Goal: Task Accomplishment & Management: Manage account settings

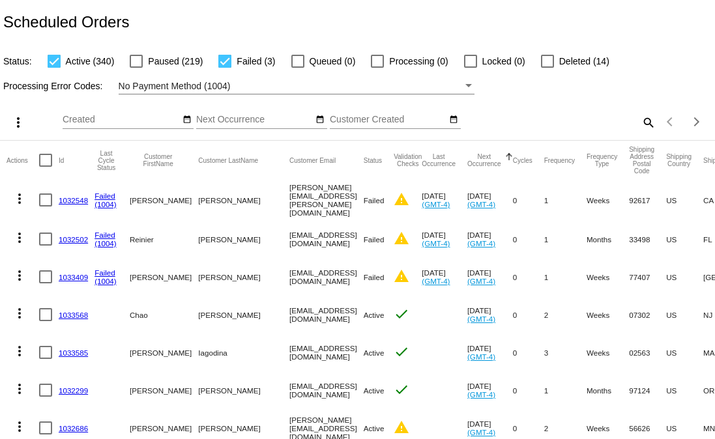
scroll to position [0, 3]
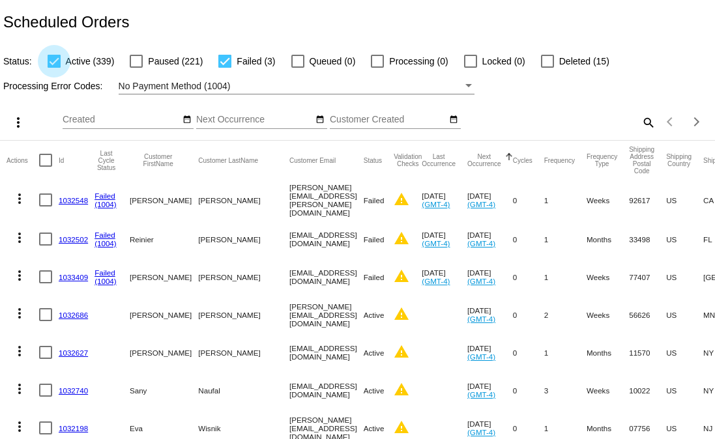
click at [72, 57] on span "Active (339)" at bounding box center [90, 61] width 49 height 16
click at [54, 68] on input "Active (339)" at bounding box center [53, 68] width 1 height 1
checkbox input "false"
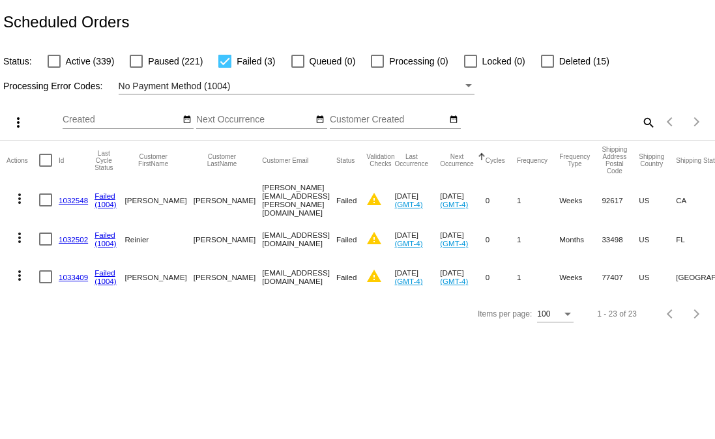
click at [262, 276] on mat-cell "[EMAIL_ADDRESS][DOMAIN_NAME]" at bounding box center [299, 277] width 74 height 38
copy mat-cell "[EMAIL_ADDRESS][DOMAIN_NAME]"
click at [314, 75] on div "Processing Error Codes: No Payment Method (1004)" at bounding box center [357, 81] width 715 height 25
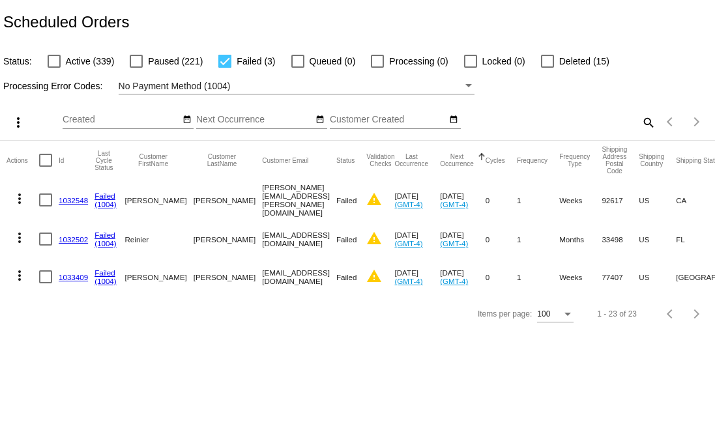
click at [312, 85] on div "No Payment Method (1004)" at bounding box center [291, 86] width 344 height 16
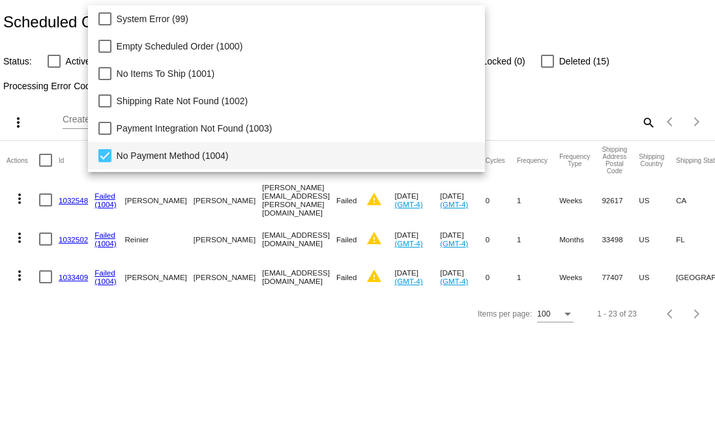
scroll to position [68, 0]
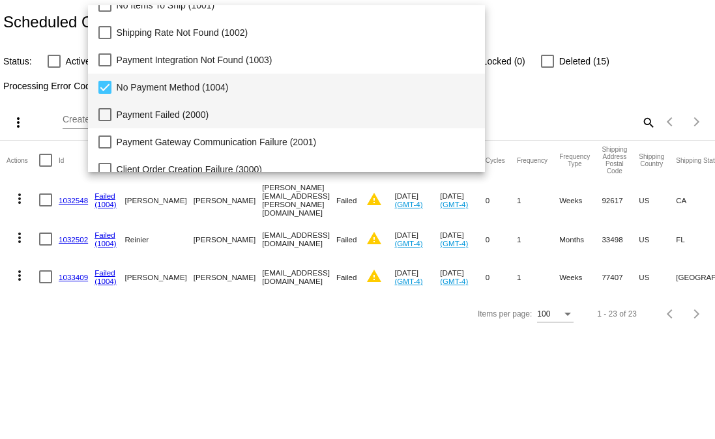
click at [145, 111] on span "Payment Failed (2000)" at bounding box center [296, 114] width 358 height 27
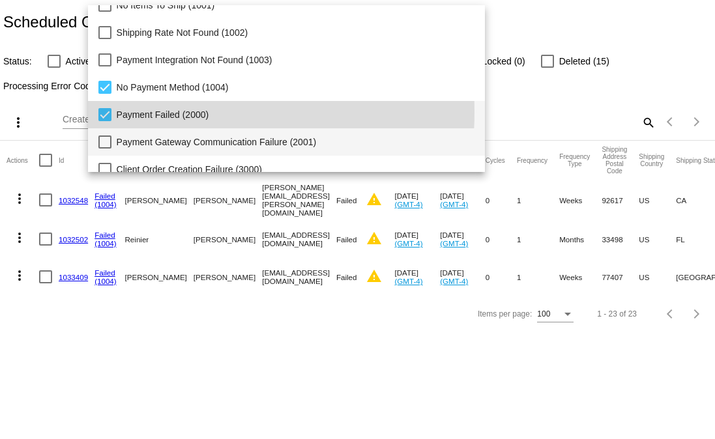
click at [136, 130] on span "Payment Gateway Communication Failure (2001)" at bounding box center [296, 141] width 358 height 27
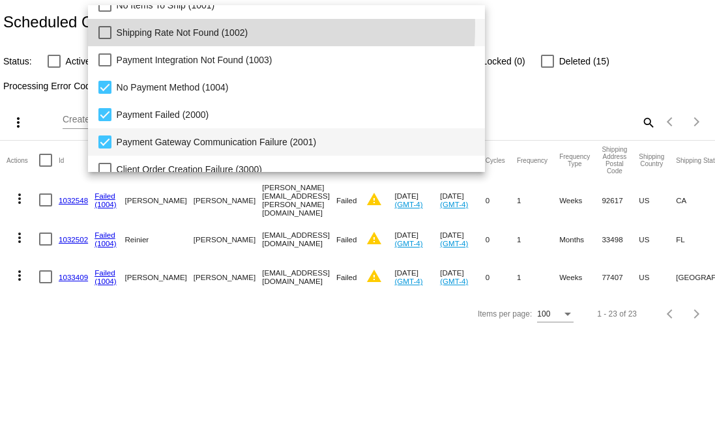
drag, startPoint x: 146, startPoint y: 48, endPoint x: 106, endPoint y: 25, distance: 46.1
click at [106, 25] on mat-option "Shipping Rate Not Found (1002)" at bounding box center [287, 32] width 398 height 27
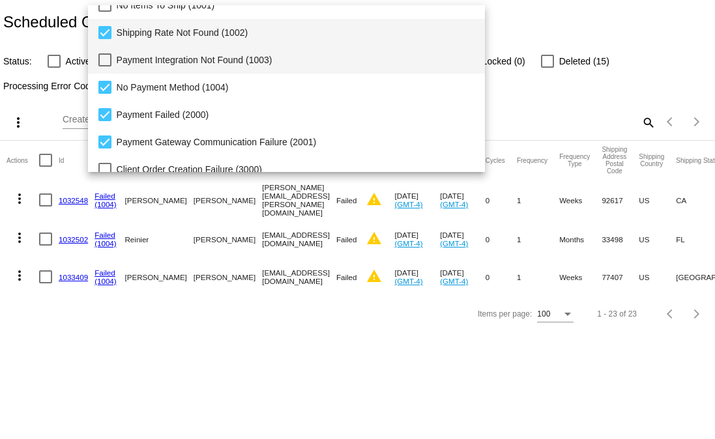
click at [109, 53] on mat-pseudo-checkbox at bounding box center [104, 59] width 13 height 13
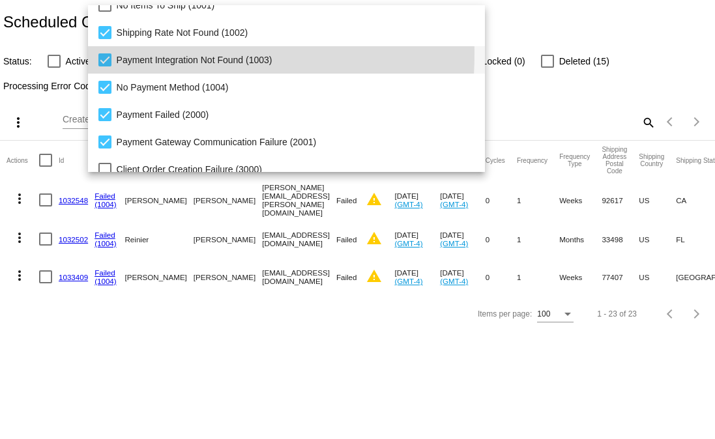
scroll to position [0, 0]
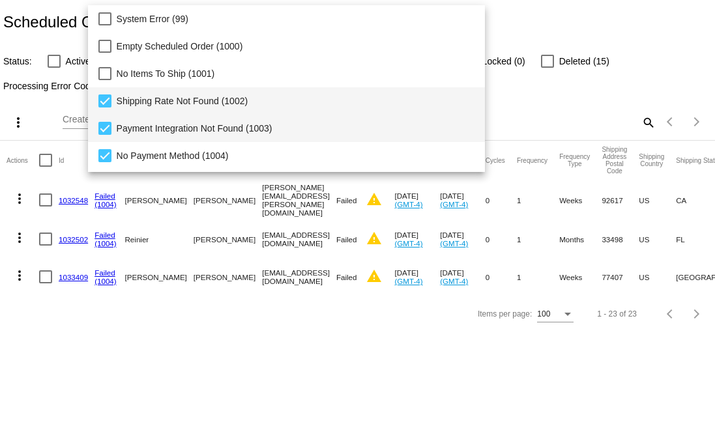
click at [107, 98] on mat-pseudo-checkbox at bounding box center [104, 100] width 13 height 13
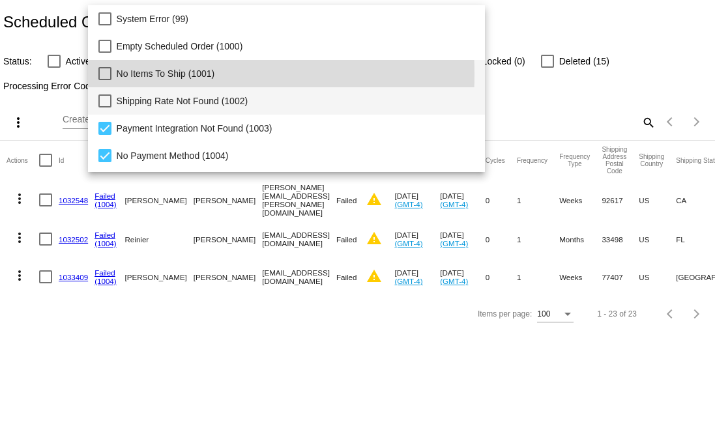
click at [105, 74] on mat-pseudo-checkbox at bounding box center [104, 73] width 13 height 13
click at [103, 98] on mat-pseudo-checkbox at bounding box center [104, 100] width 13 height 13
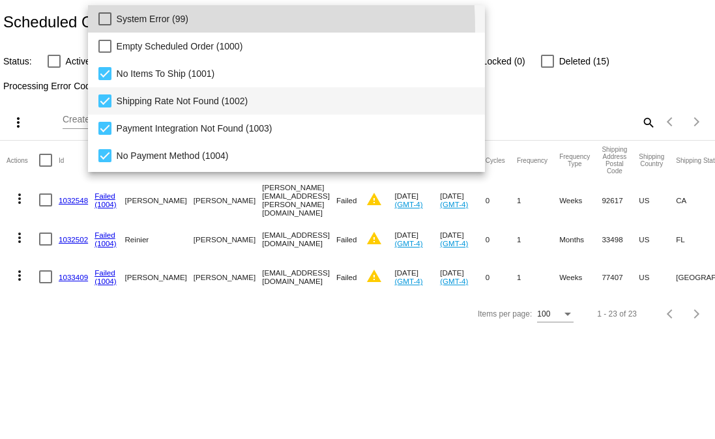
click at [117, 28] on span "System Error (99)" at bounding box center [296, 18] width 358 height 27
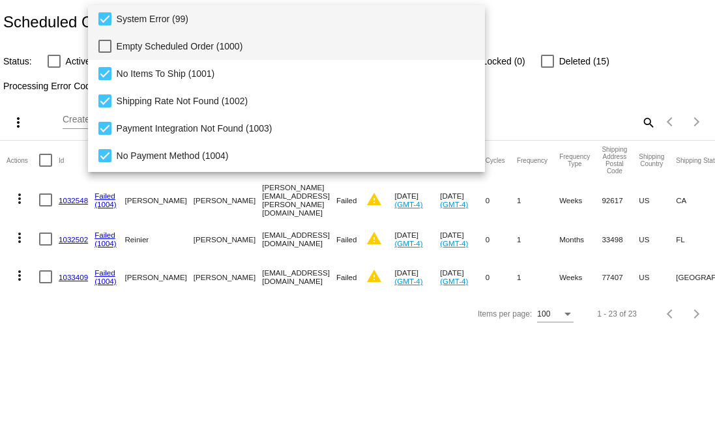
click at [117, 42] on span "Empty Scheduled Order (1000)" at bounding box center [296, 46] width 358 height 27
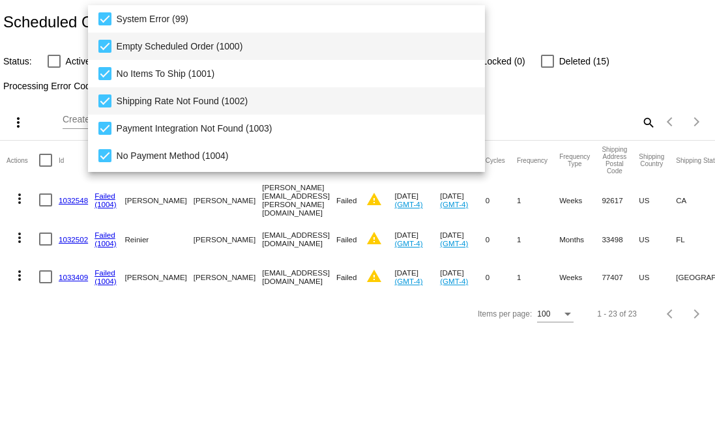
scroll to position [134, 0]
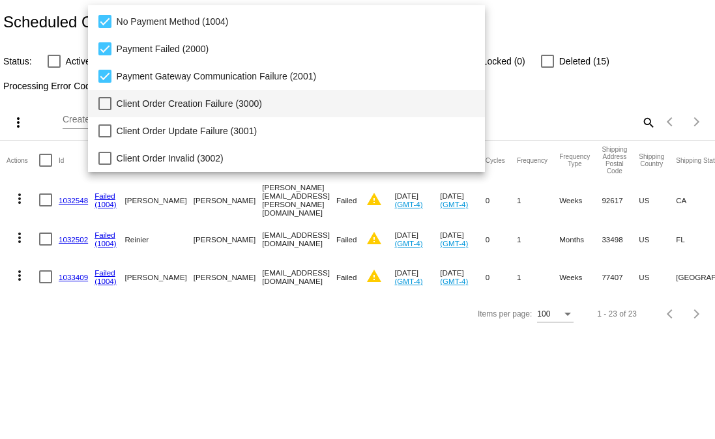
click at [121, 105] on span "Client Order Creation Failure (3000)" at bounding box center [296, 103] width 358 height 27
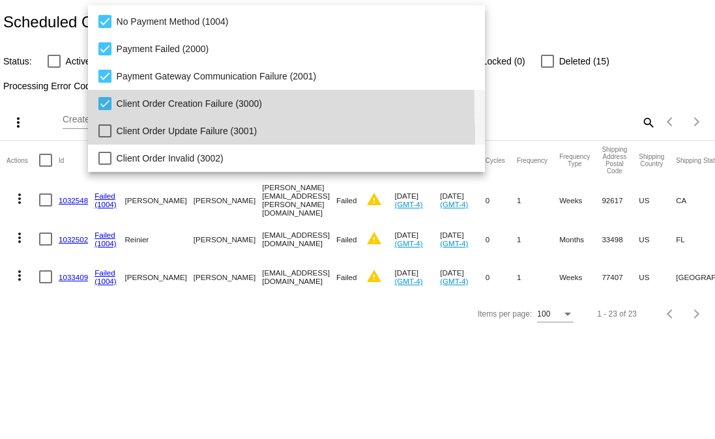
click at [120, 138] on span "Client Order Update Failure (3001)" at bounding box center [296, 130] width 358 height 27
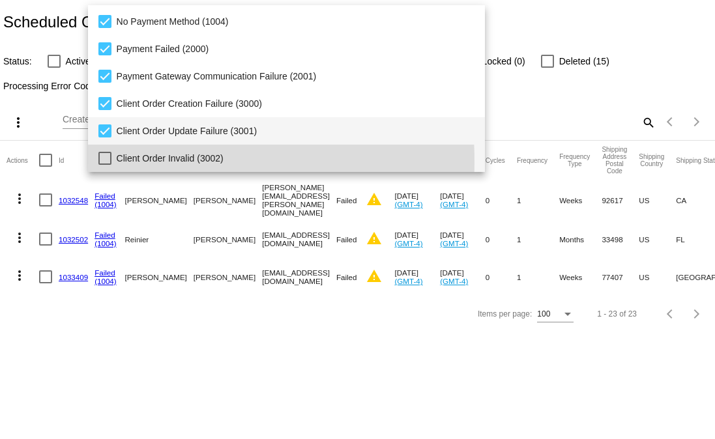
click at [111, 162] on mat-option "Client Order Invalid (3002)" at bounding box center [287, 158] width 398 height 27
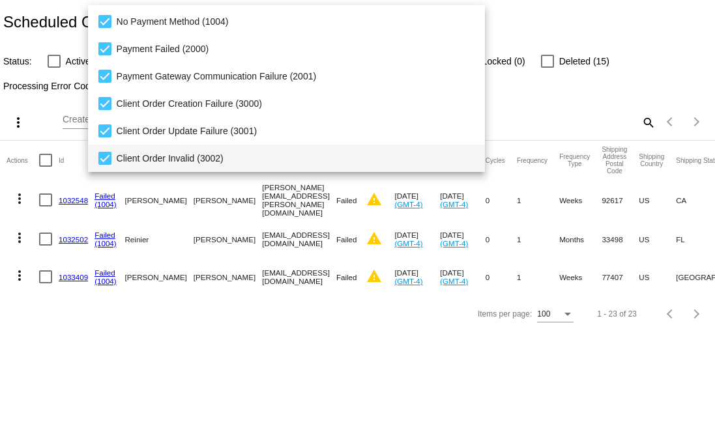
click at [169, 337] on div at bounding box center [357, 219] width 715 height 439
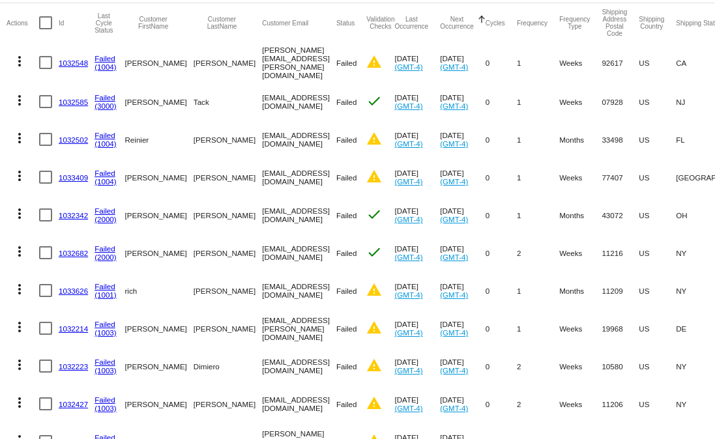
scroll to position [0, 0]
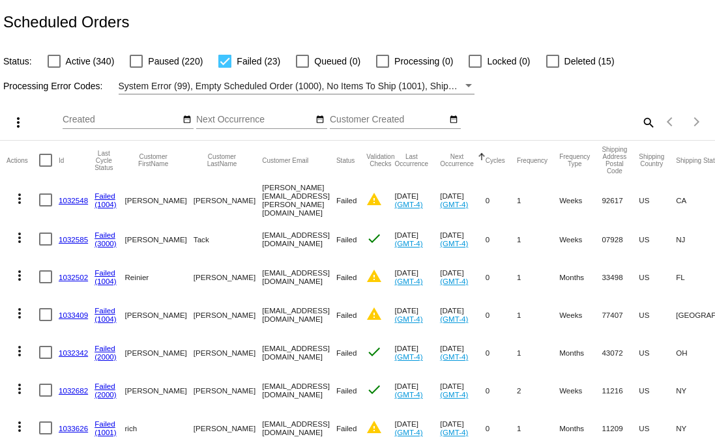
click at [485, 121] on div "search" at bounding box center [567, 122] width 178 height 20
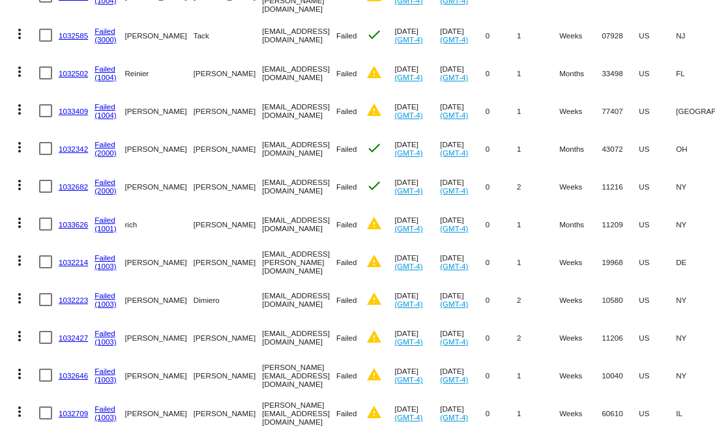
scroll to position [205, 0]
click at [83, 221] on link "1033626" at bounding box center [73, 224] width 29 height 8
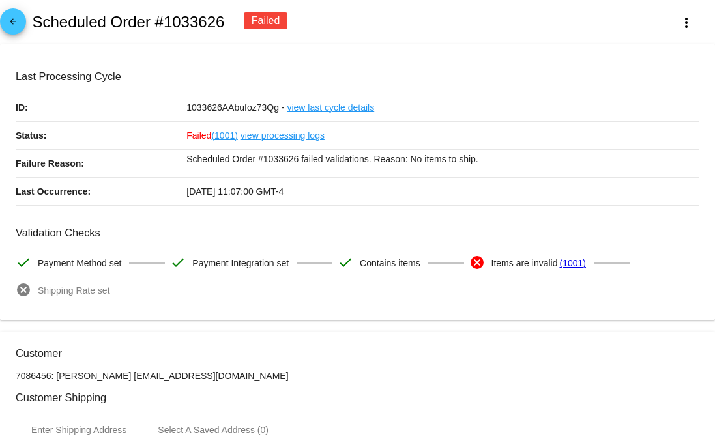
click at [429, 161] on p "Scheduled Order #1033626 failed validations. Reason: No items to ship." at bounding box center [442, 159] width 513 height 18
click at [471, 196] on div "09/24/2025 11:07:00 GMT-4" at bounding box center [442, 191] width 513 height 27
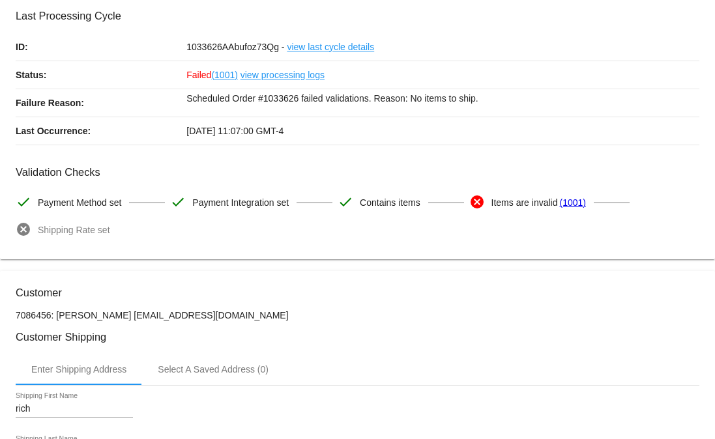
scroll to position [55, 0]
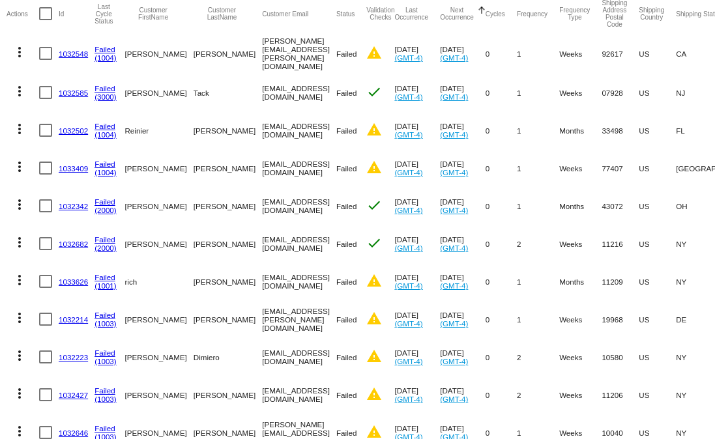
scroll to position [151, 0]
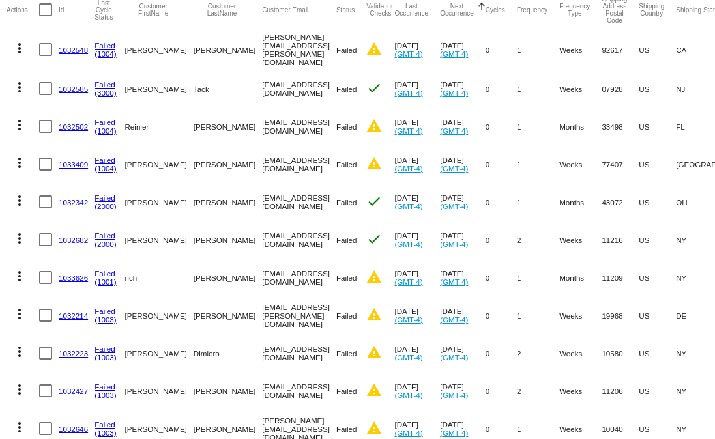
drag, startPoint x: 288, startPoint y: 276, endPoint x: 212, endPoint y: 281, distance: 76.4
click at [262, 281] on mat-cell "[EMAIL_ADDRESS][DOMAIN_NAME]" at bounding box center [299, 278] width 74 height 38
copy mat-cell "[EMAIL_ADDRESS][DOMAIN_NAME]"
drag, startPoint x: 91, startPoint y: 280, endPoint x: 57, endPoint y: 280, distance: 33.9
click at [57, 280] on mat-row "more_vert 1033626 Failed (1001) [PERSON_NAME] [EMAIL_ADDRESS][DOMAIN_NAME] Fail…" at bounding box center [496, 278] width 978 height 38
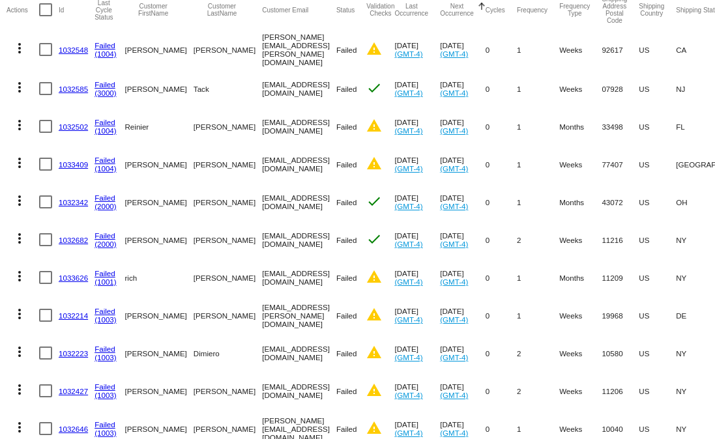
copy mat-row "1033626"
